Goal: Check status: Check status

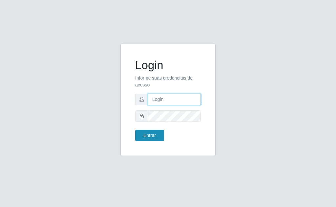
type input "[EMAIL_ADDRESS][DOMAIN_NAME]"
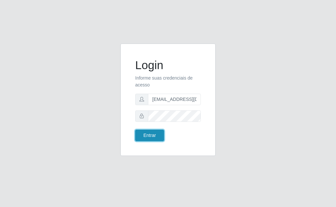
click at [156, 133] on button "Entrar" at bounding box center [149, 135] width 29 height 11
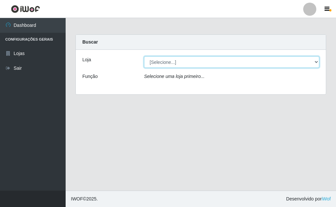
click at [308, 61] on select "[Selecione...] Rede Potiguar 1 - Macaíba" at bounding box center [231, 61] width 175 height 11
select select "100"
click at [144, 56] on select "[Selecione...] Rede Potiguar 1 - Macaíba" at bounding box center [231, 61] width 175 height 11
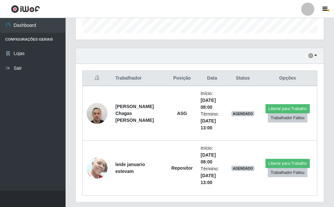
scroll to position [221, 0]
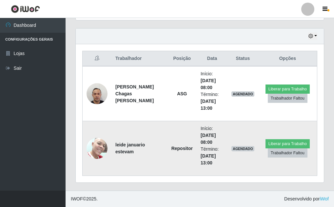
click at [94, 144] on img at bounding box center [97, 149] width 21 height 28
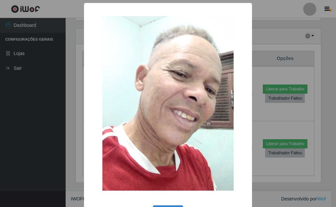
click at [270, 39] on div "× OK Cancel" at bounding box center [168, 103] width 336 height 207
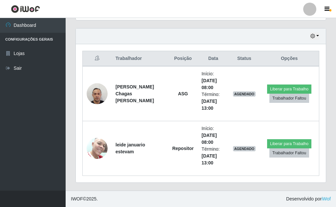
scroll to position [136, 248]
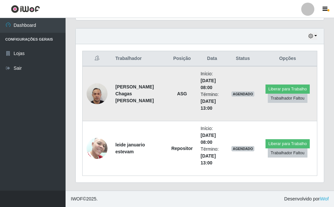
click at [101, 95] on img at bounding box center [97, 94] width 21 height 28
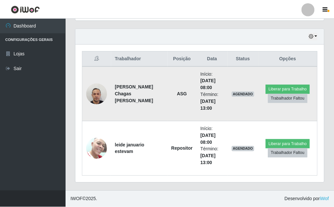
scroll to position [136, 245]
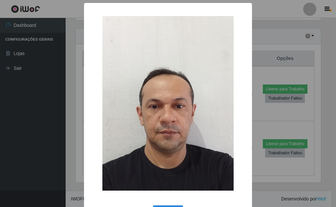
click at [274, 31] on div "× OK Cancel" at bounding box center [168, 103] width 336 height 207
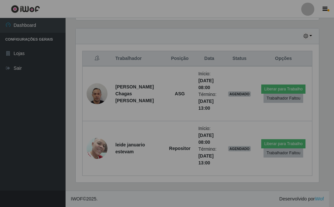
scroll to position [136, 248]
